Goal: Transaction & Acquisition: Purchase product/service

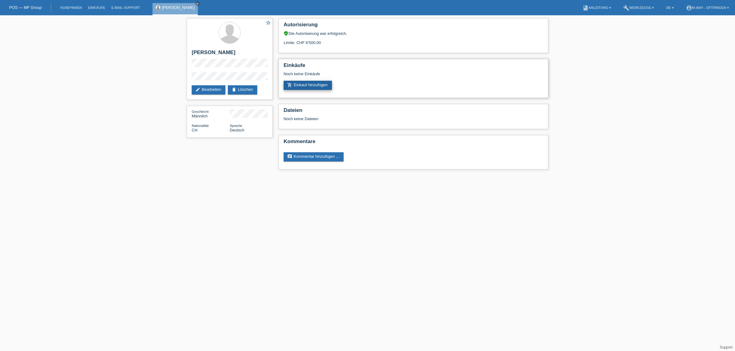
click at [302, 85] on link "add_shopping_cart Einkauf hinzufügen" at bounding box center [307, 85] width 48 height 9
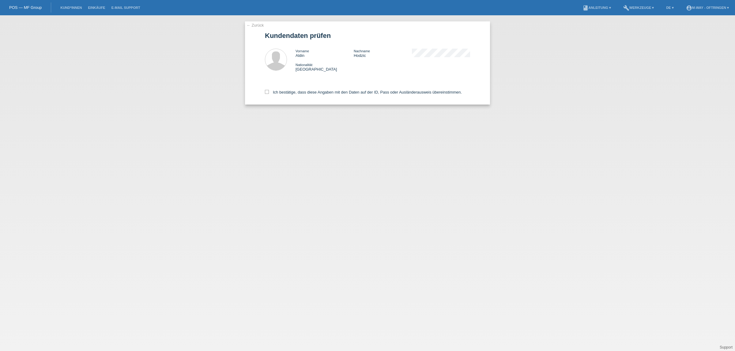
click at [264, 92] on div "← Zurück Kundendaten prüfen Vorname Aldin Nachname Hodzic Nationalität Schweiz" at bounding box center [367, 62] width 245 height 83
click at [268, 94] on icon at bounding box center [267, 92] width 4 height 4
click at [268, 94] on input "Ich bestätige, dass diese Angaben mit den Daten auf der ID, Pass oder Ausländer…" at bounding box center [267, 92] width 4 height 4
checkbox input "true"
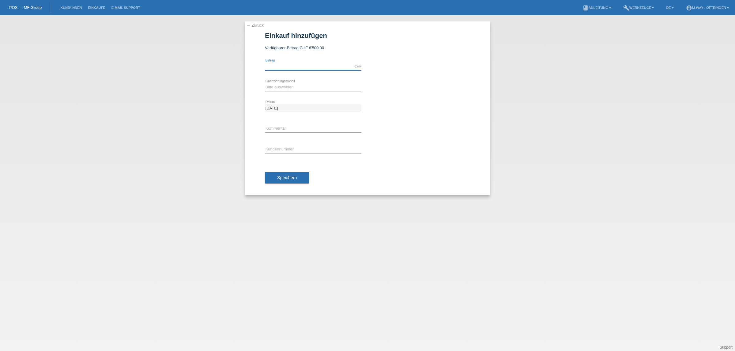
click at [302, 68] on input "text" at bounding box center [313, 67] width 96 height 8
type input "4249.15"
click at [282, 84] on select "Bitte auswählen Fixe Raten Kauf auf Rechnung mit Teilzahlungsoption" at bounding box center [313, 87] width 96 height 7
select select "77"
click at [265, 84] on select "Bitte auswählen Fixe Raten Kauf auf Rechnung mit Teilzahlungsoption" at bounding box center [313, 87] width 96 height 7
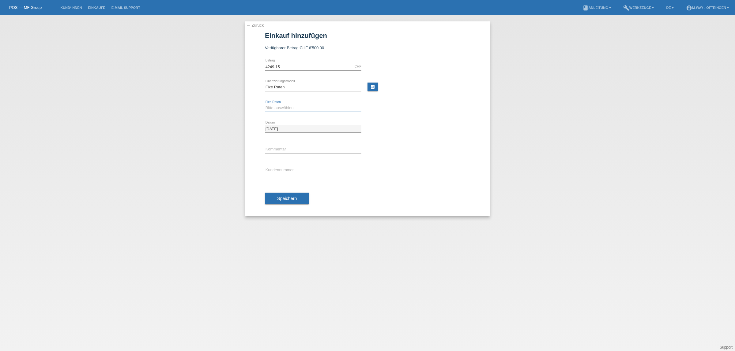
click at [278, 106] on select "Bitte auswählen 4 Raten 5 Raten 6 Raten 7 Raten 8 Raten 9 Raten 10 Raten 11 Rat…" at bounding box center [313, 107] width 96 height 7
select select "202"
click at [265, 104] on select "Bitte auswählen 4 Raten 5 Raten 6 Raten 7 Raten 8 Raten 9 Raten 10 Raten 11 Rat…" at bounding box center [313, 107] width 96 height 7
click at [281, 170] on input "text" at bounding box center [313, 170] width 96 height 8
type input "K194189"
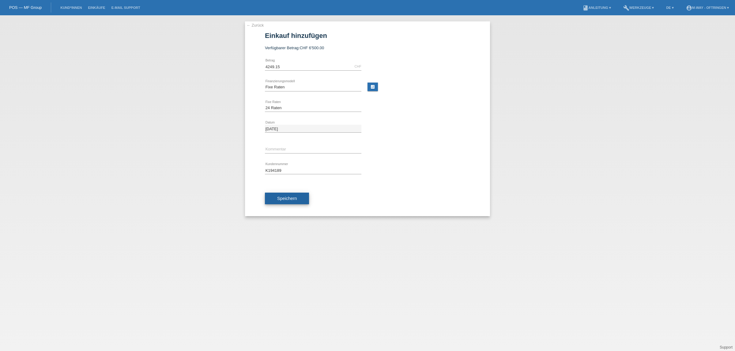
click at [296, 197] on span "Speichern" at bounding box center [287, 198] width 20 height 5
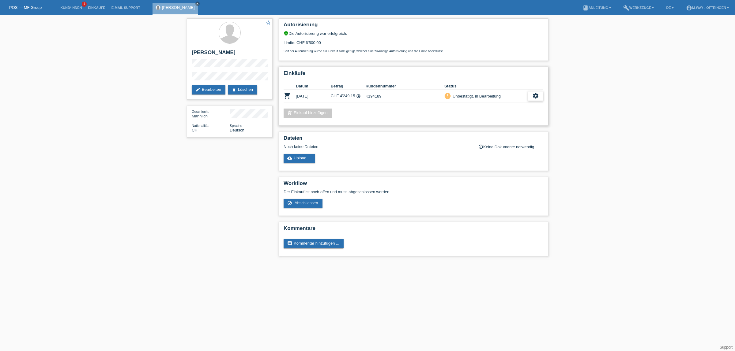
click at [536, 93] on icon "settings" at bounding box center [535, 95] width 7 height 7
click at [489, 124] on span "Abschliessen" at bounding box center [486, 121] width 25 height 7
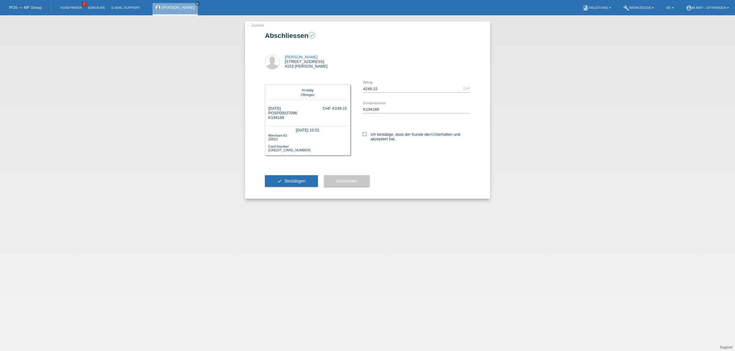
click at [364, 134] on icon at bounding box center [364, 134] width 4 height 4
click at [364, 134] on input "Ich bestätige, dass der Kunde die AGB erhalten und akzeptiert hat." at bounding box center [364, 134] width 4 height 4
checkbox input "true"
click at [295, 179] on span "Bestätigen" at bounding box center [295, 181] width 21 height 5
